Goal: Task Accomplishment & Management: Manage account settings

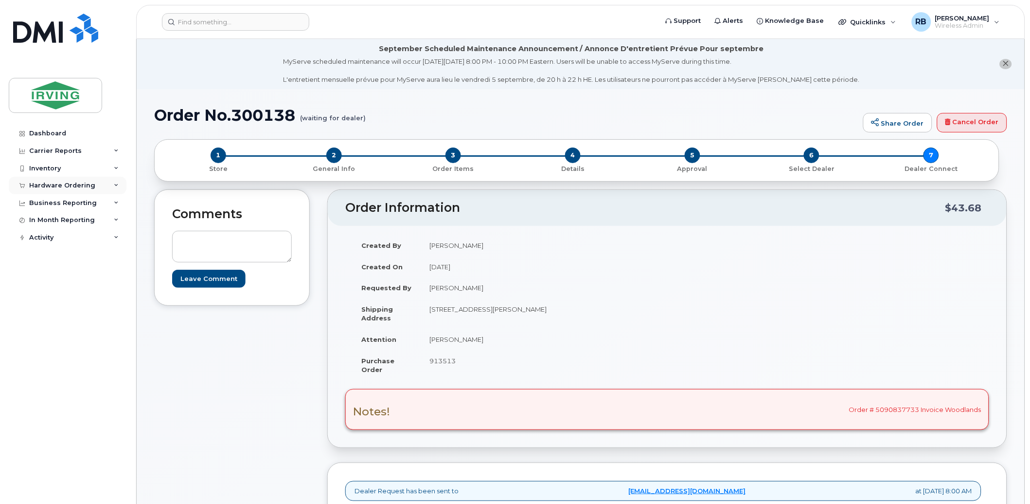
click at [80, 185] on div "Hardware Ordering" at bounding box center [62, 185] width 66 height 8
click at [59, 224] on link "Orders" at bounding box center [76, 222] width 101 height 18
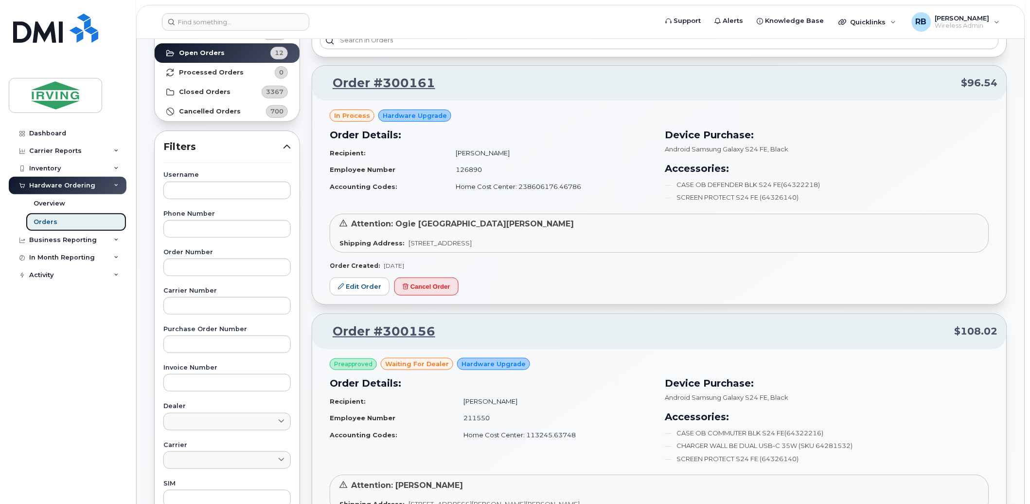
scroll to position [216, 0]
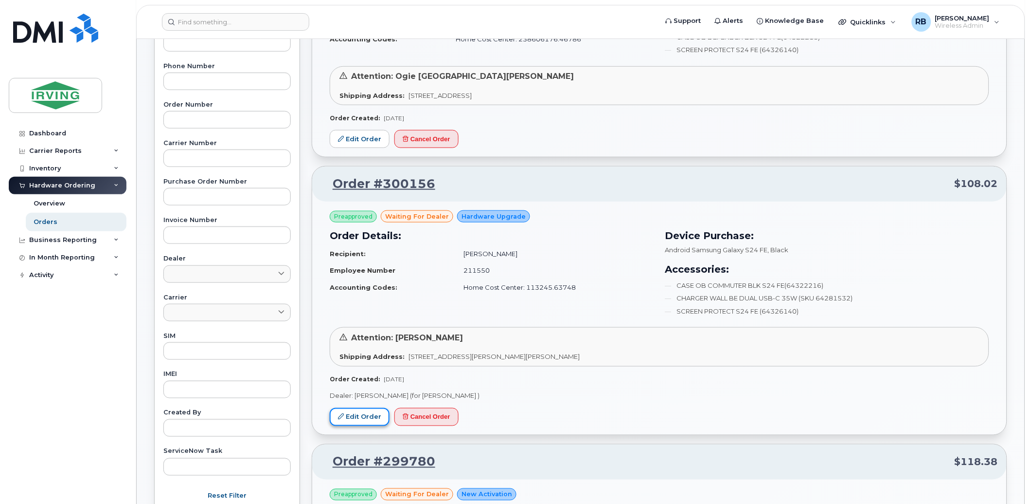
click at [368, 421] on link "Edit Order" at bounding box center [360, 417] width 60 height 18
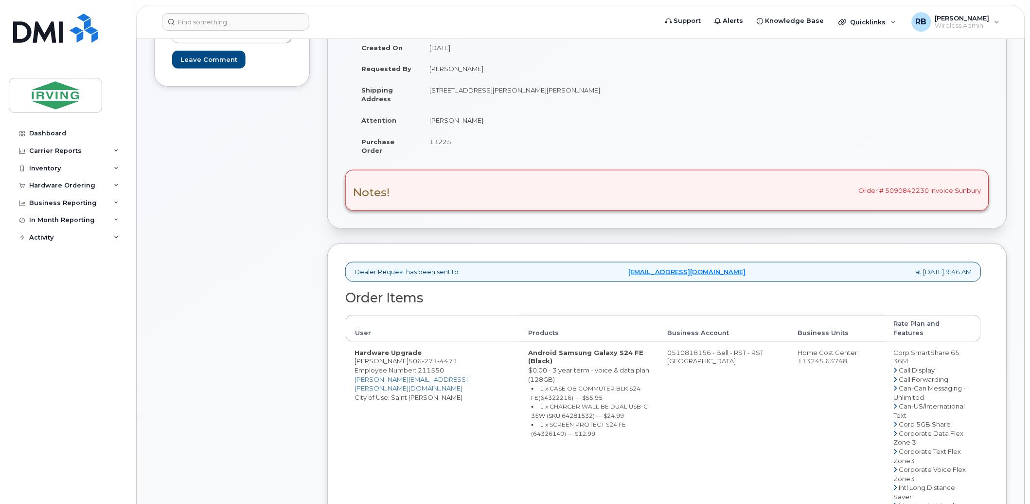
scroll to position [288, 0]
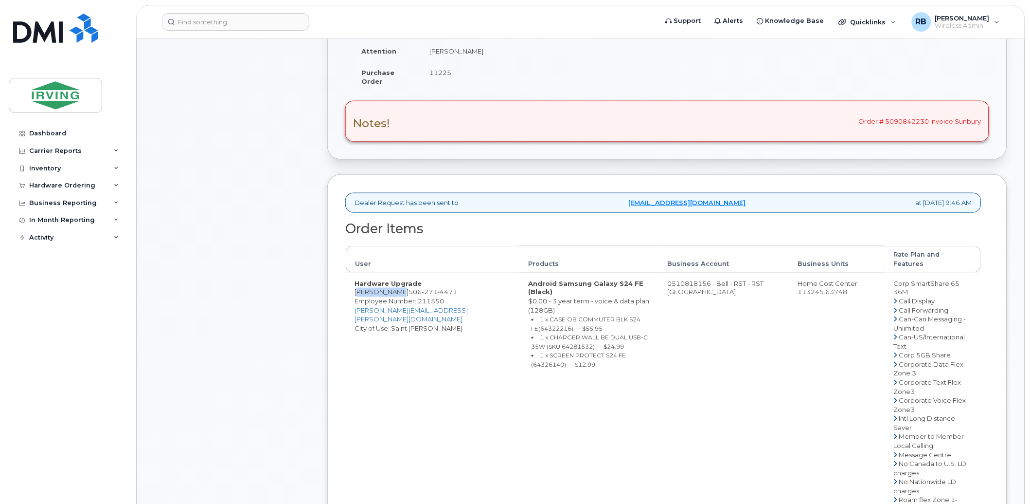
drag, startPoint x: 393, startPoint y: 285, endPoint x: 350, endPoint y: 288, distance: 42.9
click at [350, 288] on td "Hardware Upgrade Irfan Ahmed 506 271 4471 Employee Number: 211550 ahmed.irfan@s…" at bounding box center [433, 504] width 174 height 464
copy td "Irfan Ahmed"
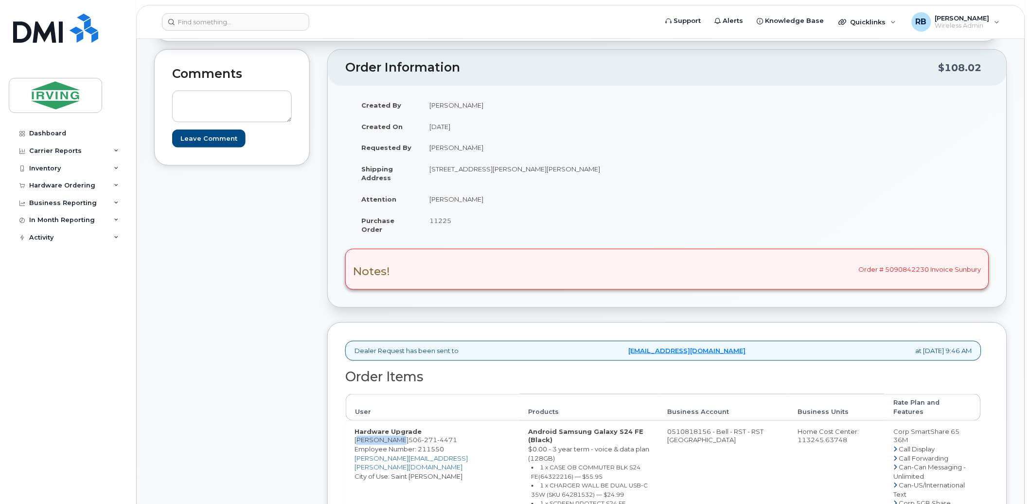
scroll to position [216, 0]
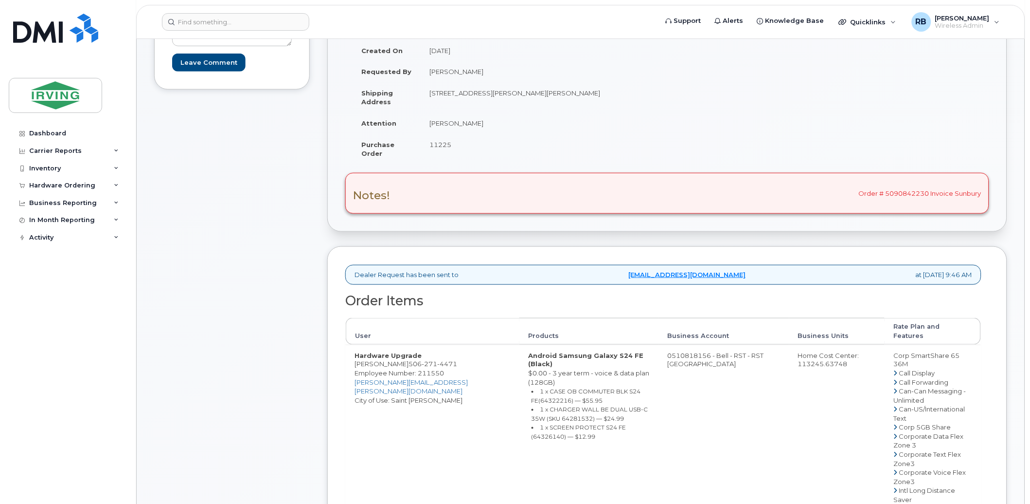
click at [422, 360] on span "271" at bounding box center [430, 364] width 16 height 8
copy span "506 271 4471"
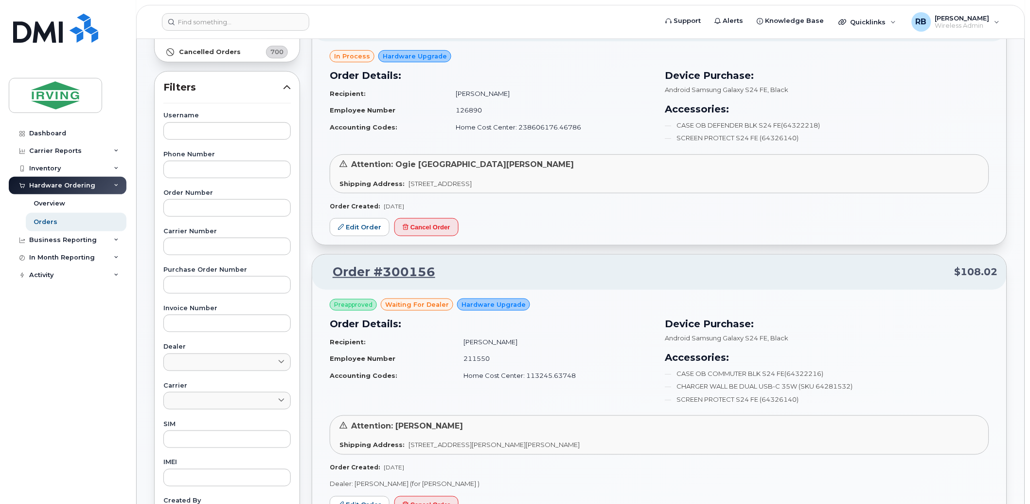
scroll to position [144, 0]
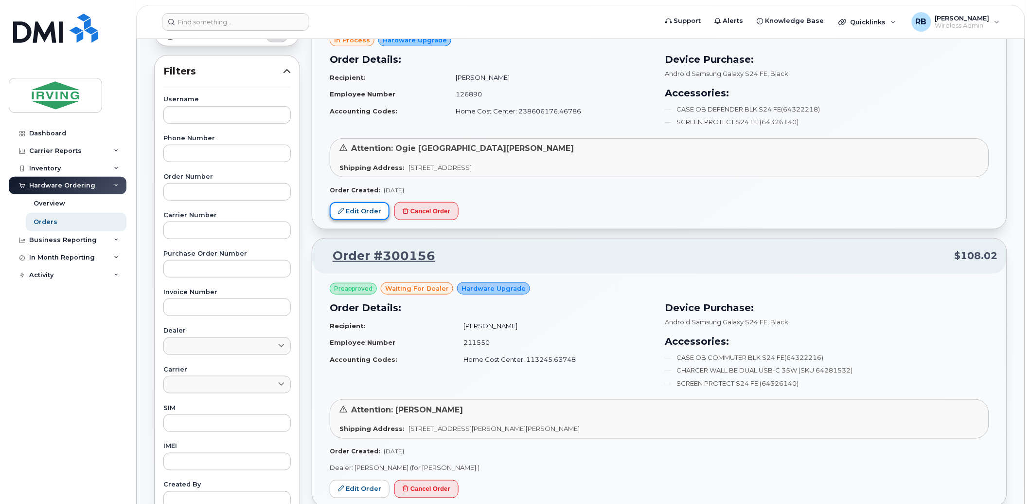
click at [359, 213] on link "Edit Order" at bounding box center [360, 211] width 60 height 18
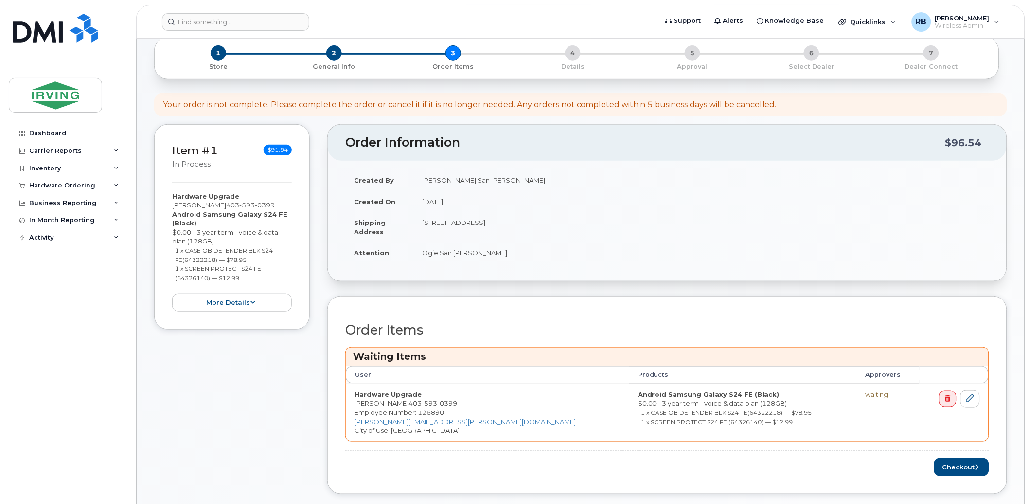
scroll to position [72, 0]
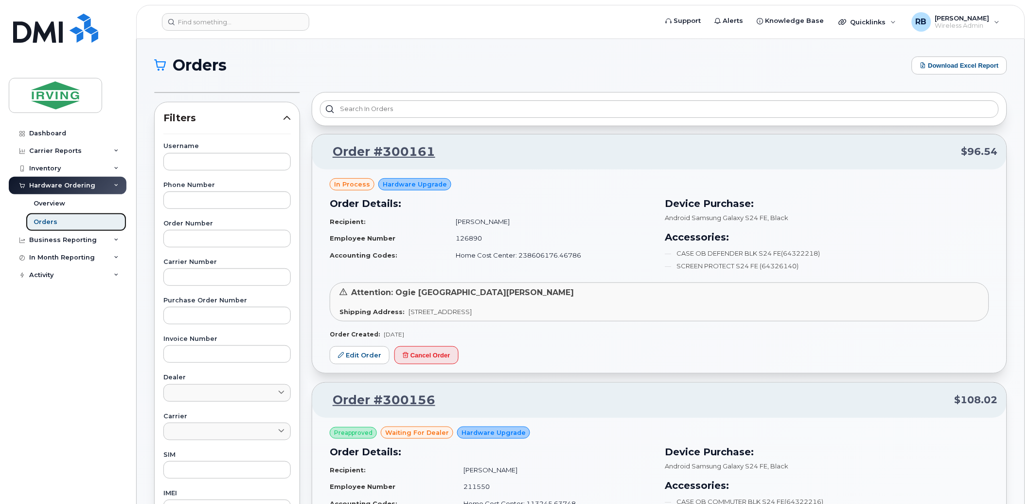
click at [46, 221] on div "Orders" at bounding box center [46, 221] width 24 height 9
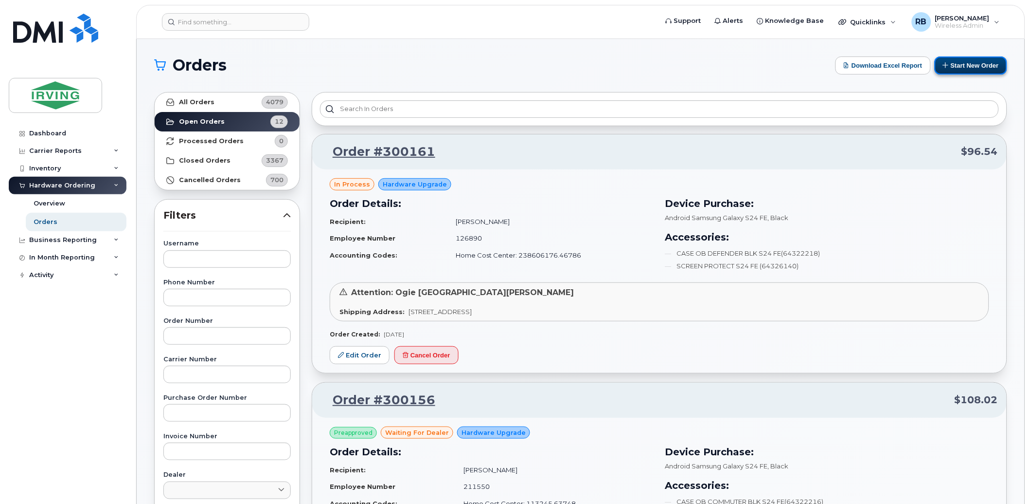
click at [973, 67] on button "Start New Order" at bounding box center [971, 65] width 72 height 18
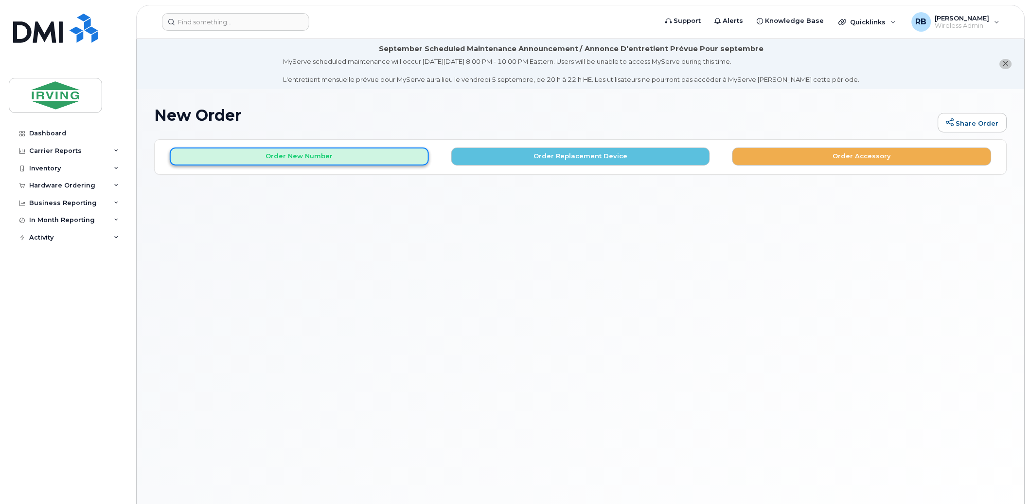
click at [319, 159] on button "Order New Number" at bounding box center [299, 156] width 259 height 18
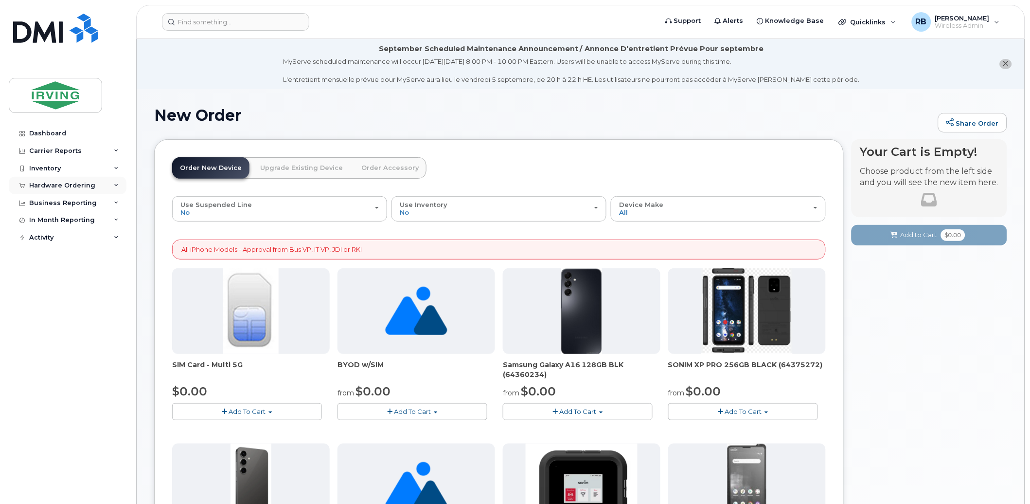
click at [49, 187] on div "Hardware Ordering" at bounding box center [62, 185] width 66 height 8
click at [47, 221] on div "Orders" at bounding box center [46, 221] width 24 height 9
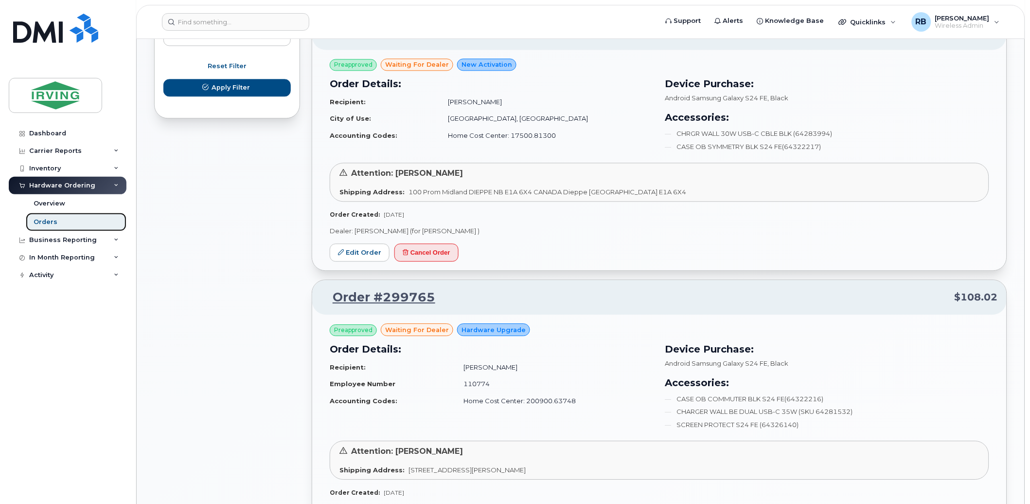
scroll to position [648, 0]
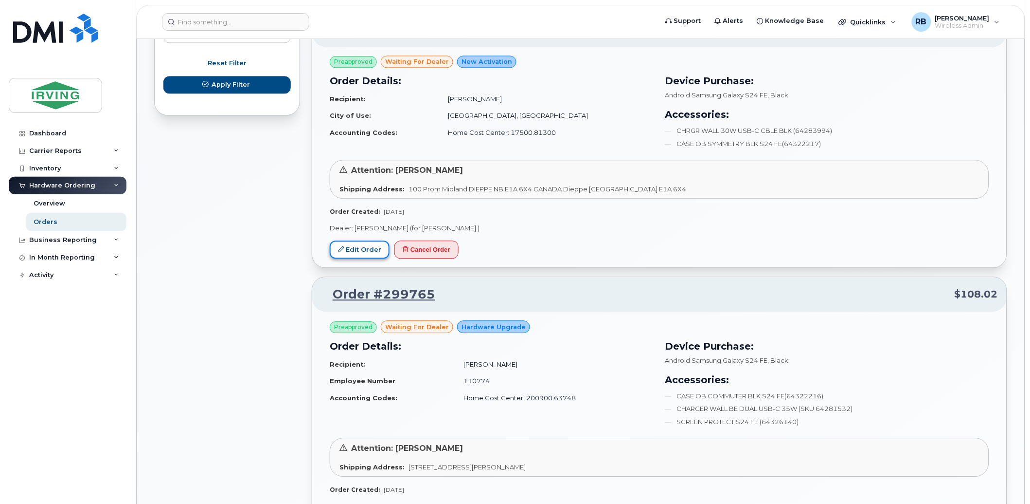
click at [363, 254] on link "Edit Order" at bounding box center [360, 249] width 60 height 18
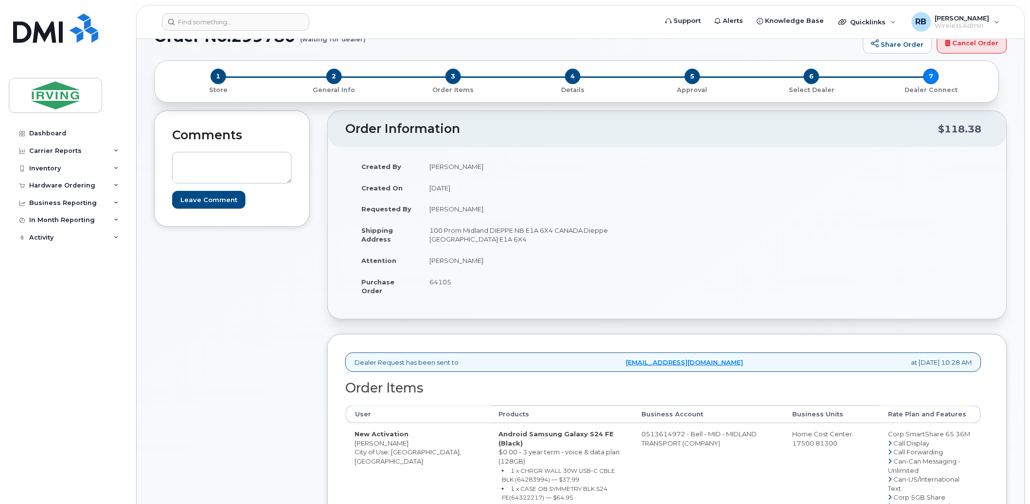
scroll to position [72, 0]
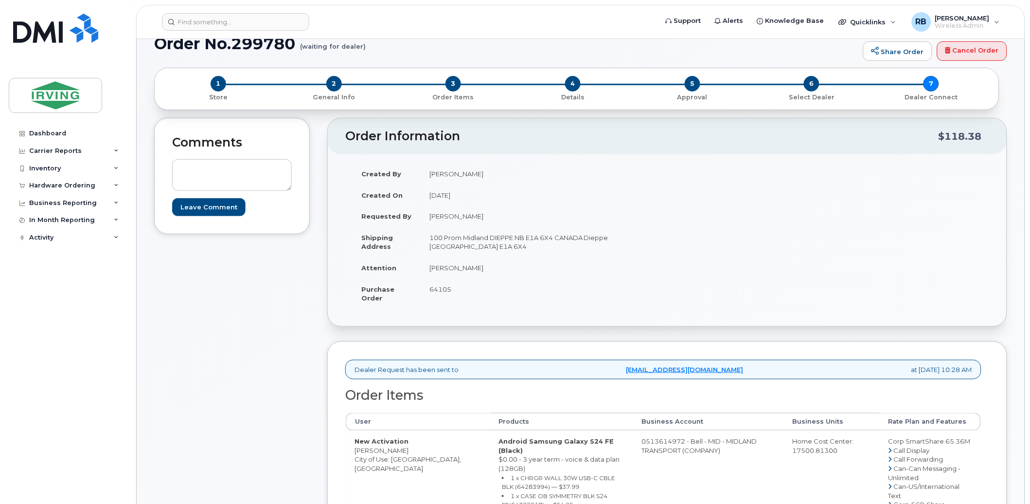
click at [441, 290] on span "64105" at bounding box center [441, 289] width 22 height 8
copy span "64105"
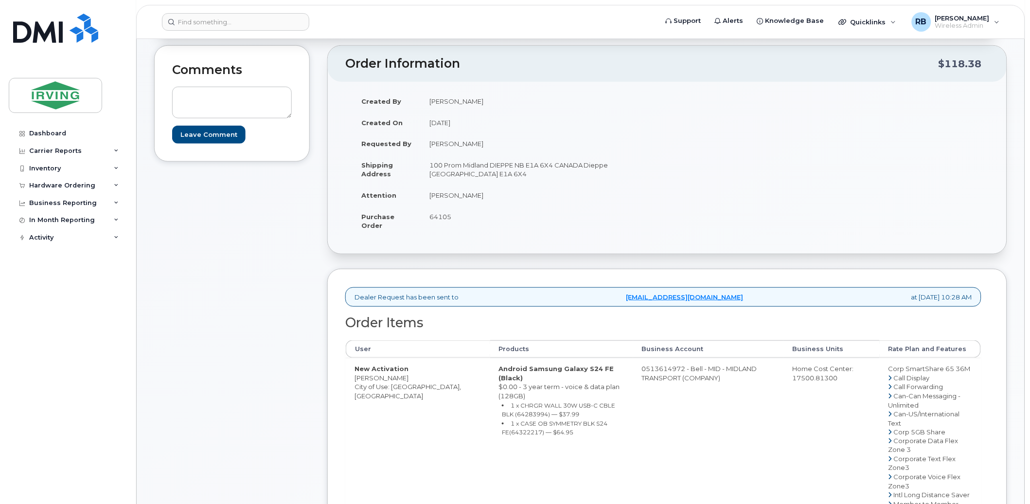
scroll to position [0, 0]
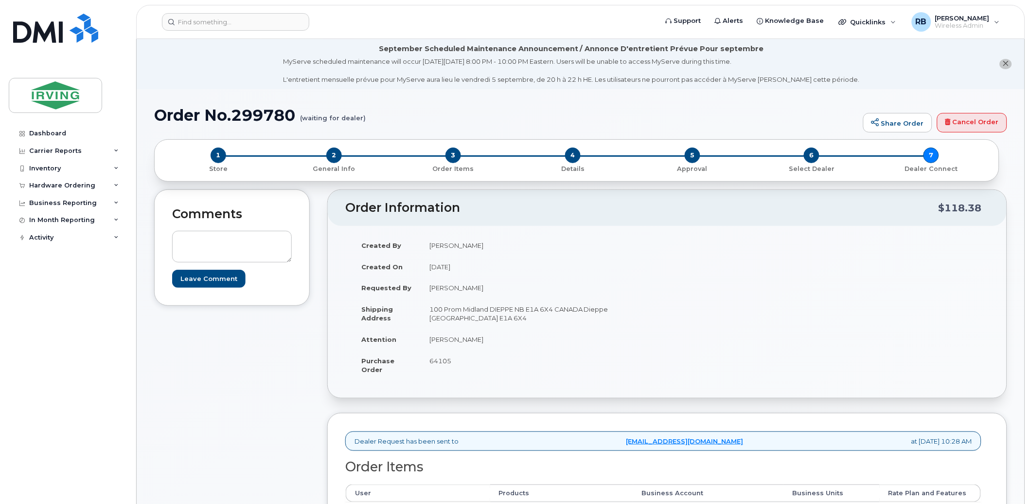
click at [701, 113] on h1 "Order No.299780 (waiting for dealer)" at bounding box center [506, 115] width 704 height 17
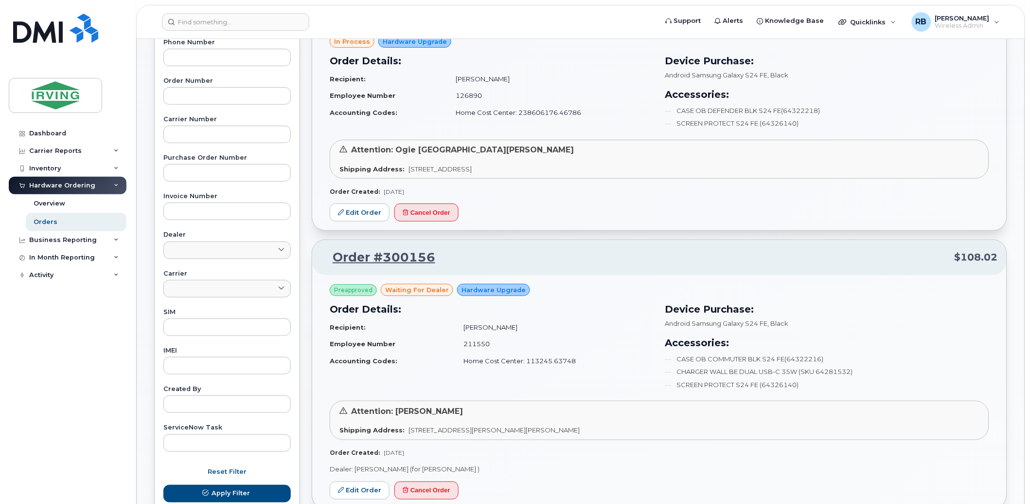
scroll to position [144, 0]
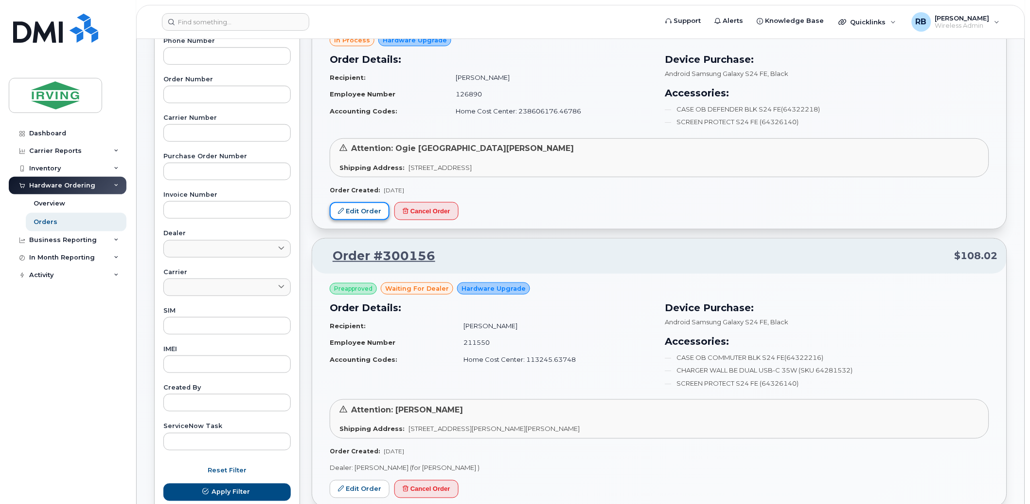
click at [363, 216] on link "Edit Order" at bounding box center [360, 211] width 60 height 18
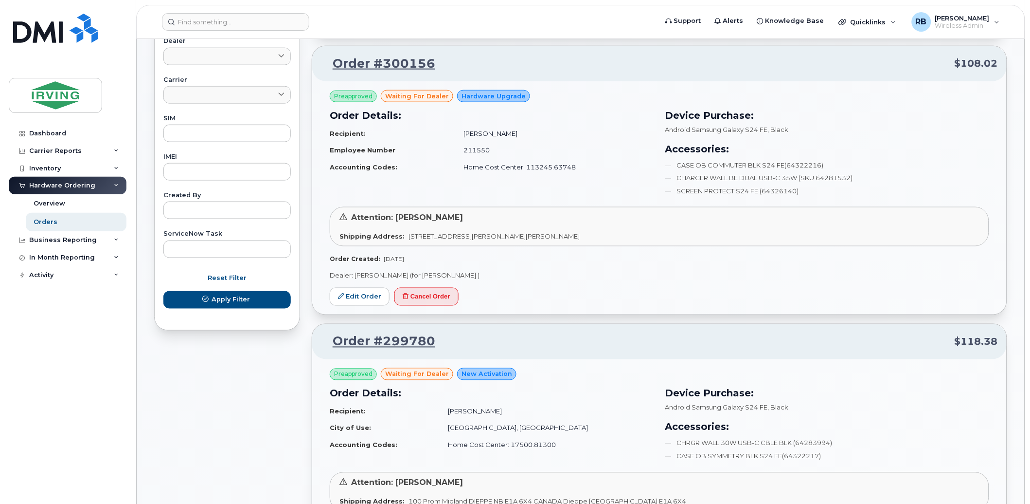
scroll to position [360, 0]
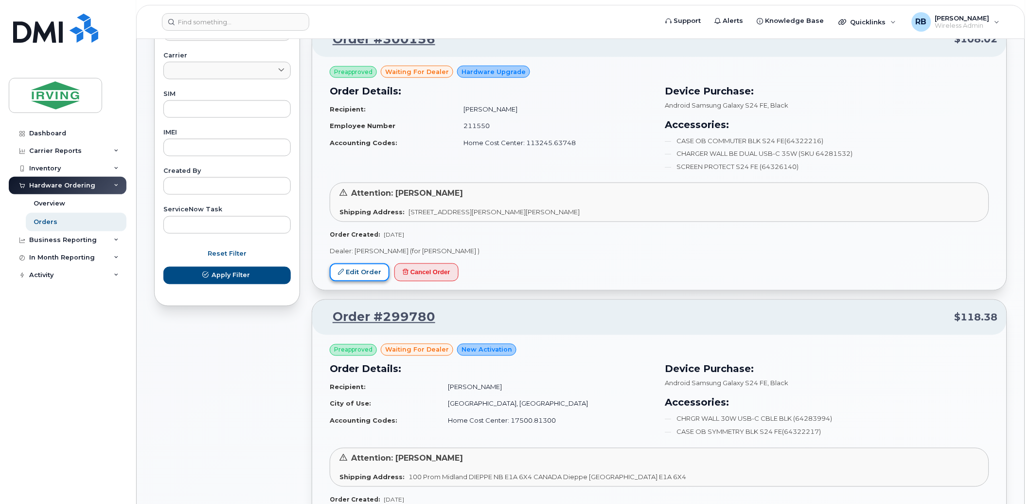
click at [367, 272] on link "Edit Order" at bounding box center [360, 272] width 60 height 18
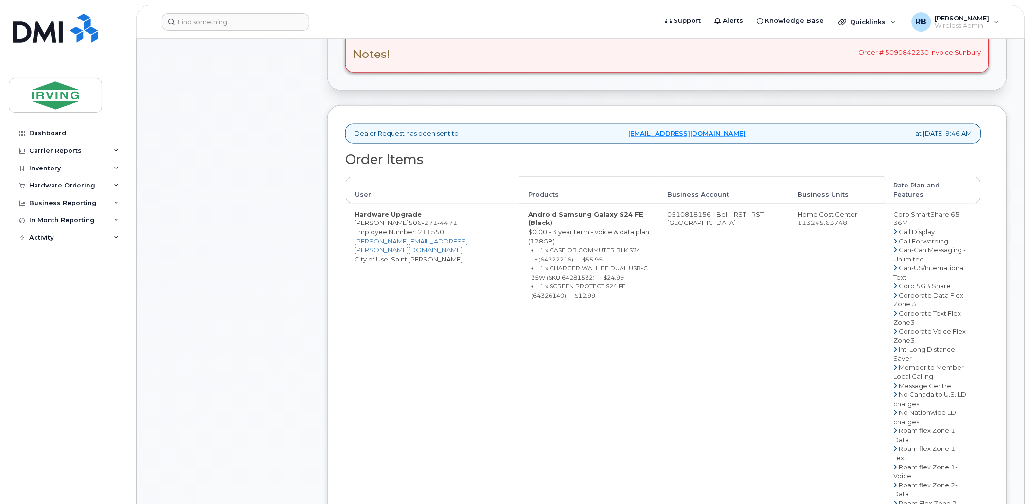
scroll to position [360, 0]
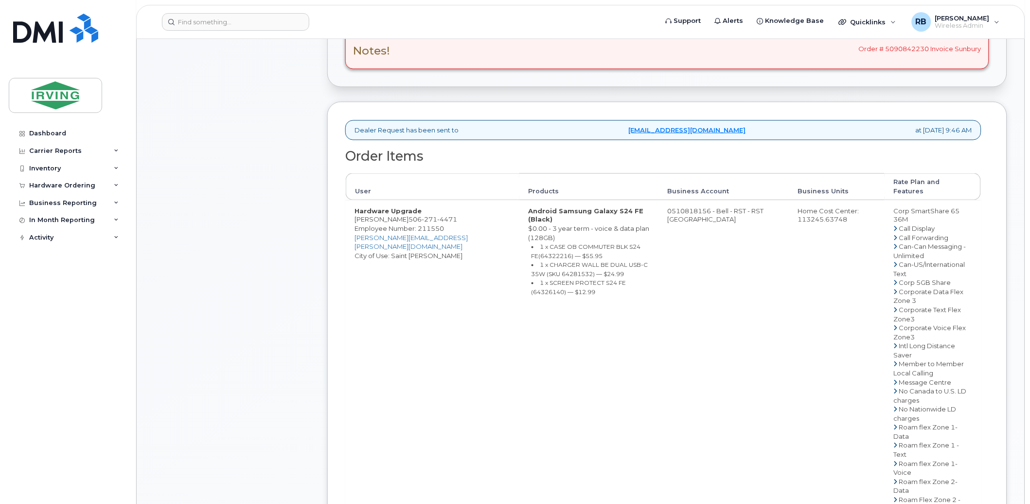
click at [669, 207] on td "0510818156 - Bell - RST - RST [GEOGRAPHIC_DATA]" at bounding box center [724, 432] width 130 height 464
click at [666, 204] on td "0510818156 - Bell - RST - RST [GEOGRAPHIC_DATA]" at bounding box center [724, 432] width 130 height 464
drag, startPoint x: 646, startPoint y: 204, endPoint x: 687, endPoint y: 202, distance: 41.4
click at [687, 202] on td "0510818156 - Bell - RST - RST [GEOGRAPHIC_DATA]" at bounding box center [724, 432] width 130 height 464
